Goal: Check status: Check status

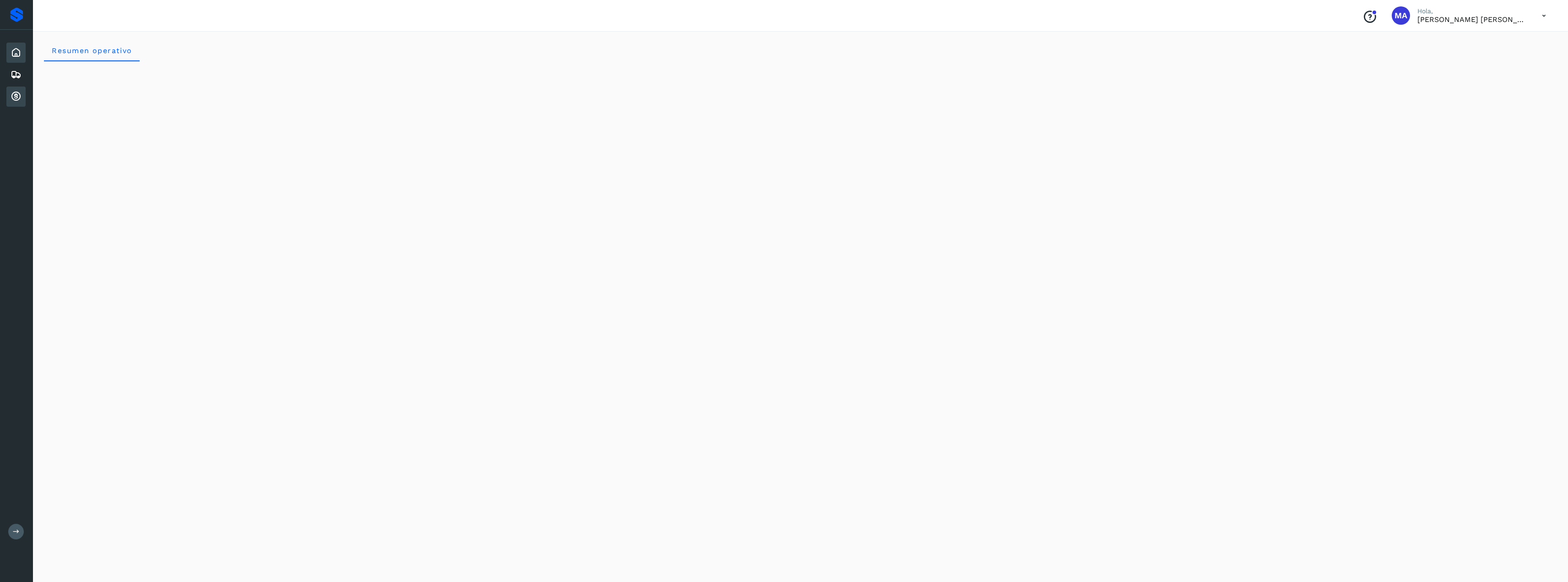
click at [16, 96] on icon at bounding box center [16, 97] width 11 height 11
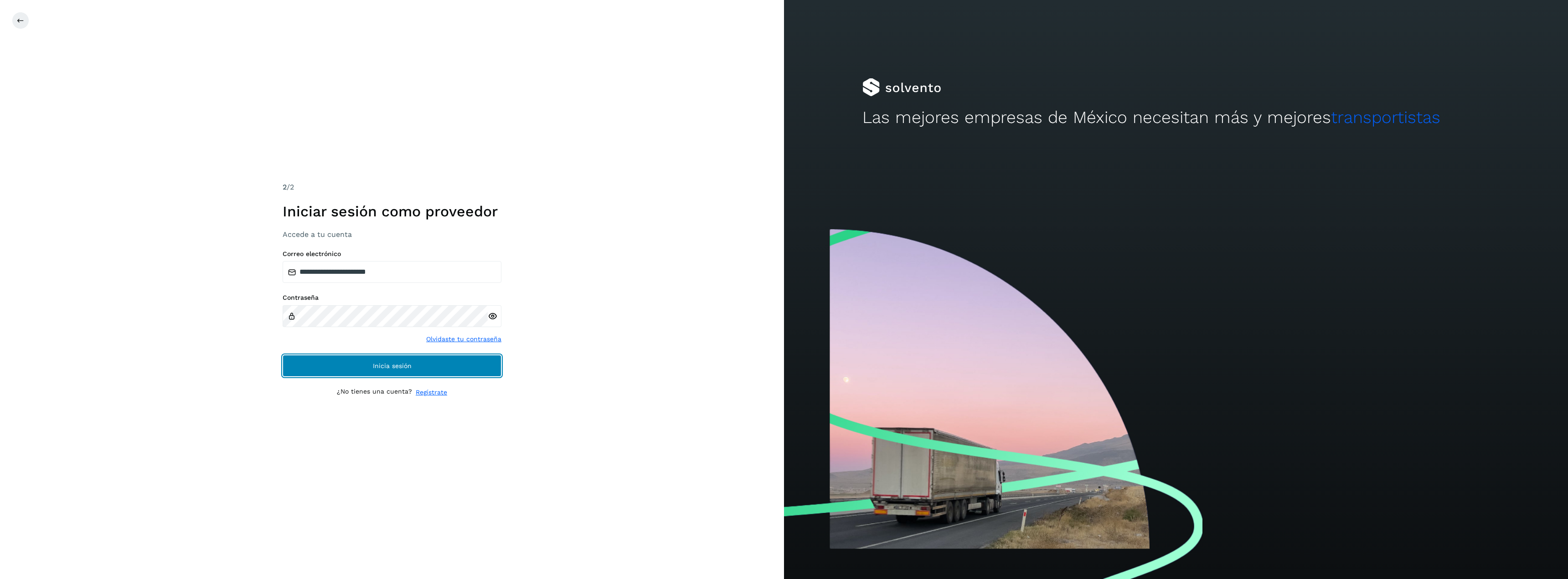
click at [376, 366] on span "Inicia sesión" at bounding box center [393, 366] width 39 height 6
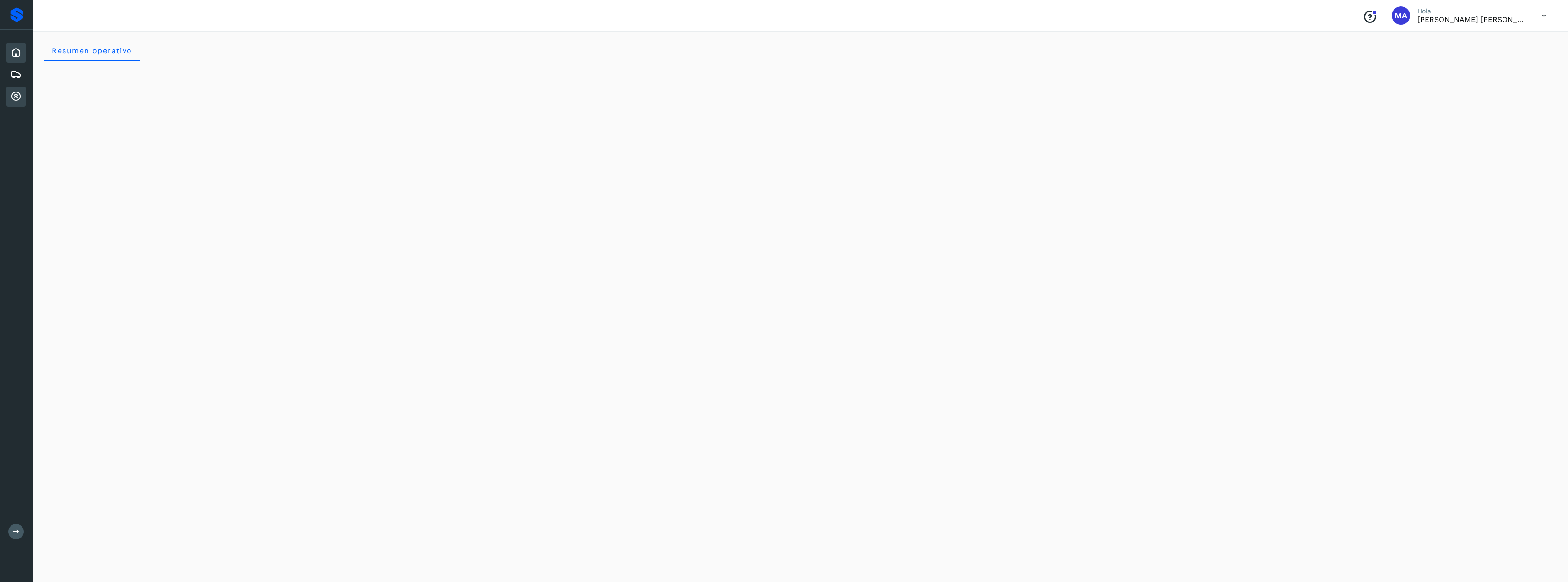
click at [8, 94] on div "Cuentas por cobrar" at bounding box center [15, 97] width 19 height 20
